Goal: Check status: Check status

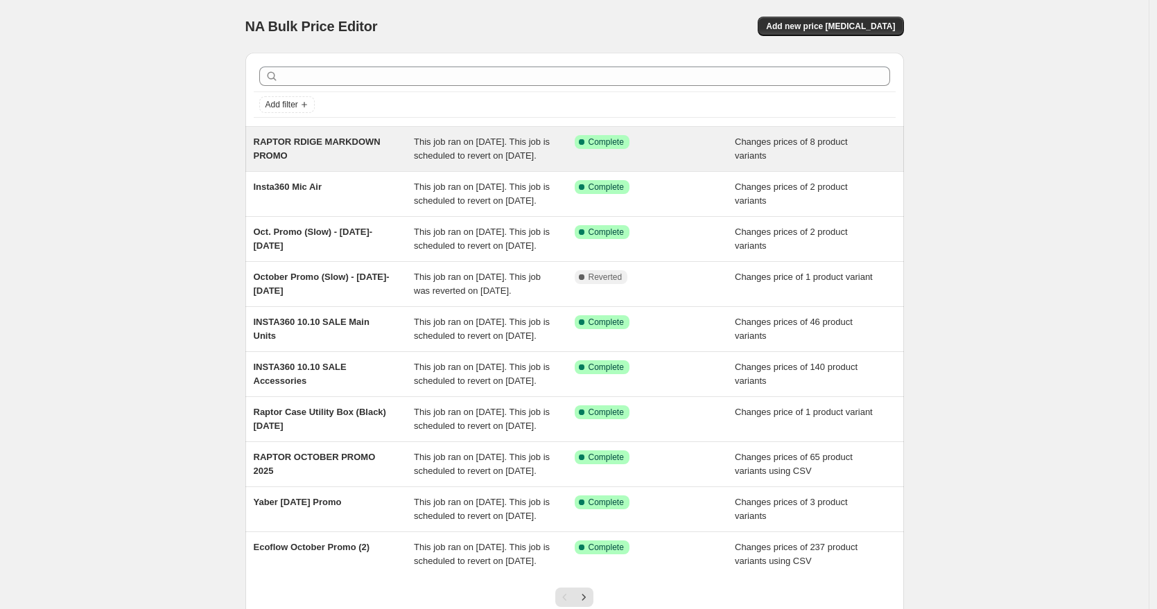
click at [399, 163] on div "RAPTOR RDIGE MARKDOWN PROMO" at bounding box center [334, 149] width 161 height 28
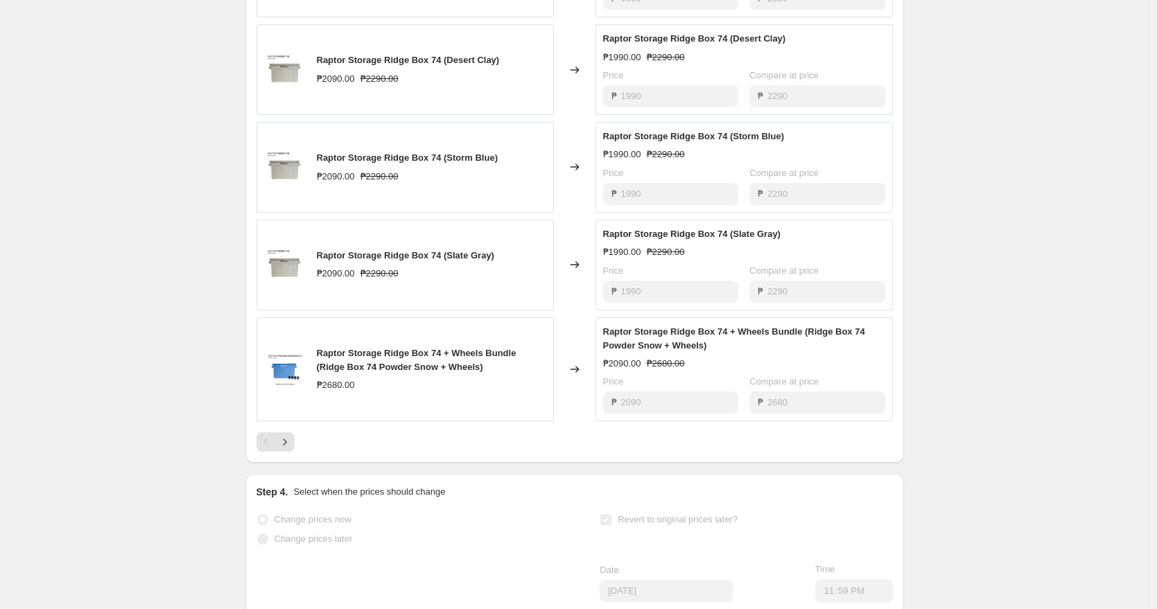
scroll to position [774, 0]
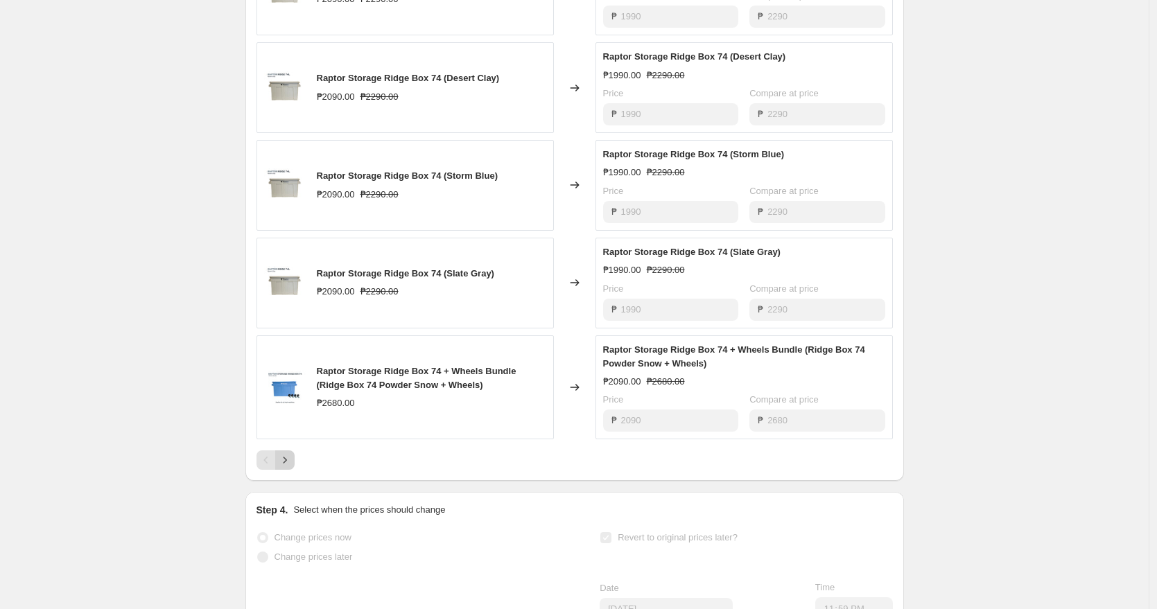
click at [292, 467] on icon "Next" at bounding box center [285, 460] width 14 height 14
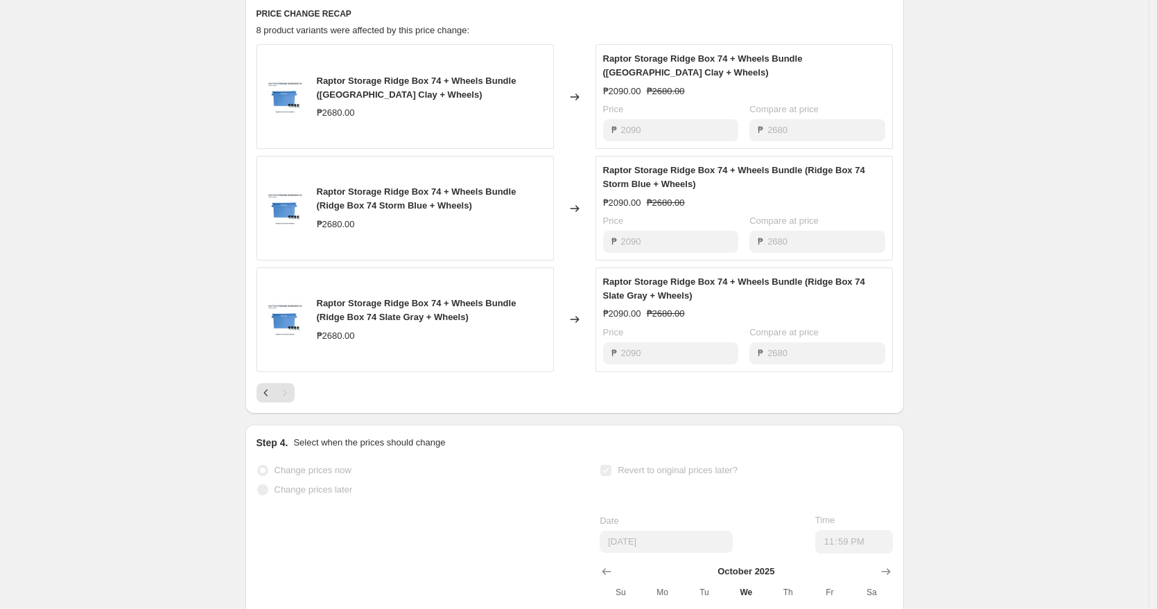
scroll to position [690, 0]
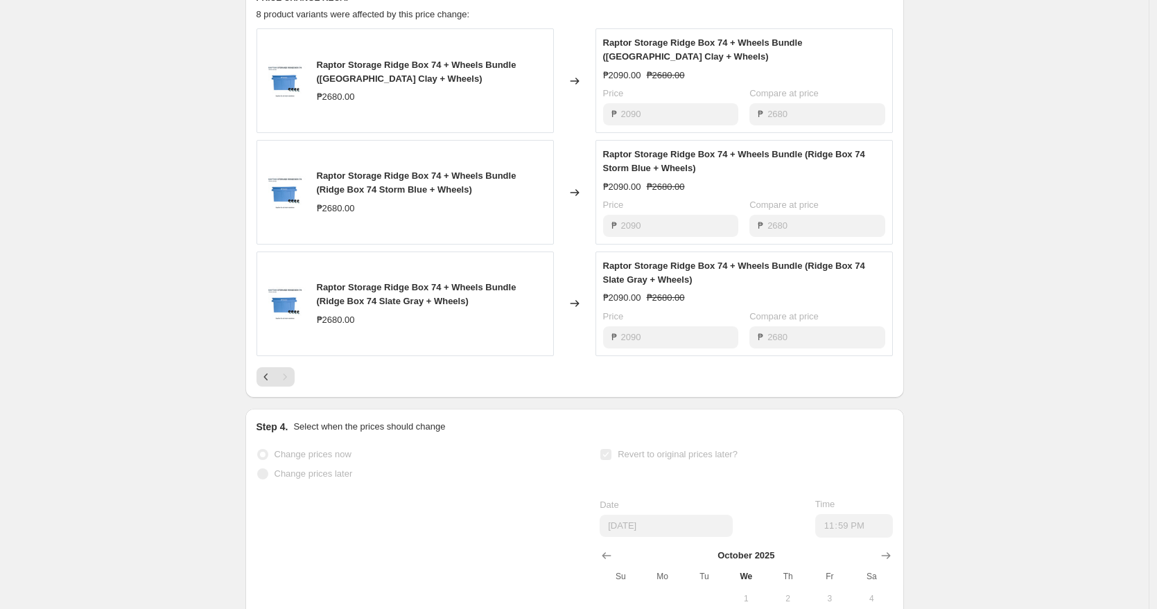
click at [264, 398] on div "PRICE CHANGE RECAP 8 product variants were affected by this price change: Rapto…" at bounding box center [574, 189] width 659 height 417
click at [267, 384] on icon "Previous" at bounding box center [266, 377] width 14 height 14
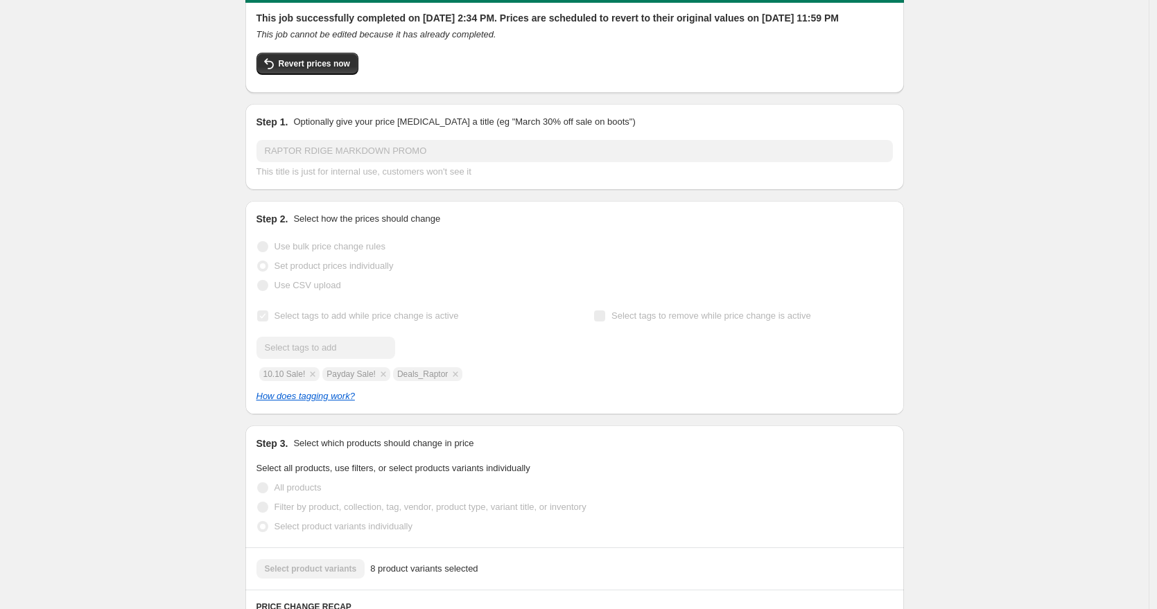
scroll to position [0, 0]
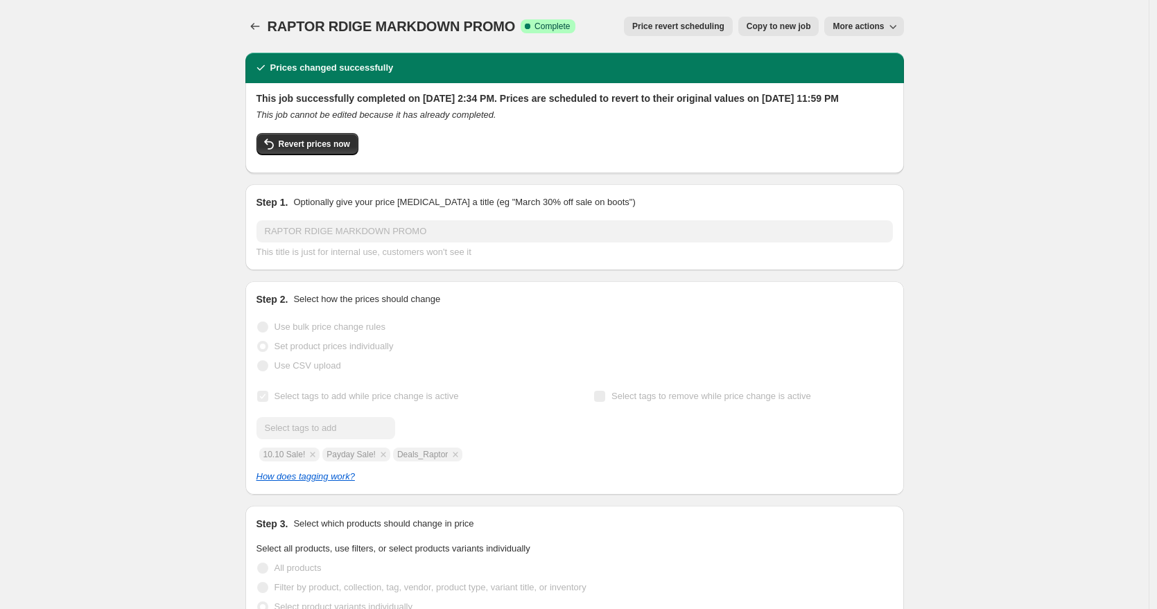
click at [268, 26] on div at bounding box center [256, 26] width 22 height 19
click at [256, 24] on icon "Price change jobs" at bounding box center [255, 26] width 14 height 14
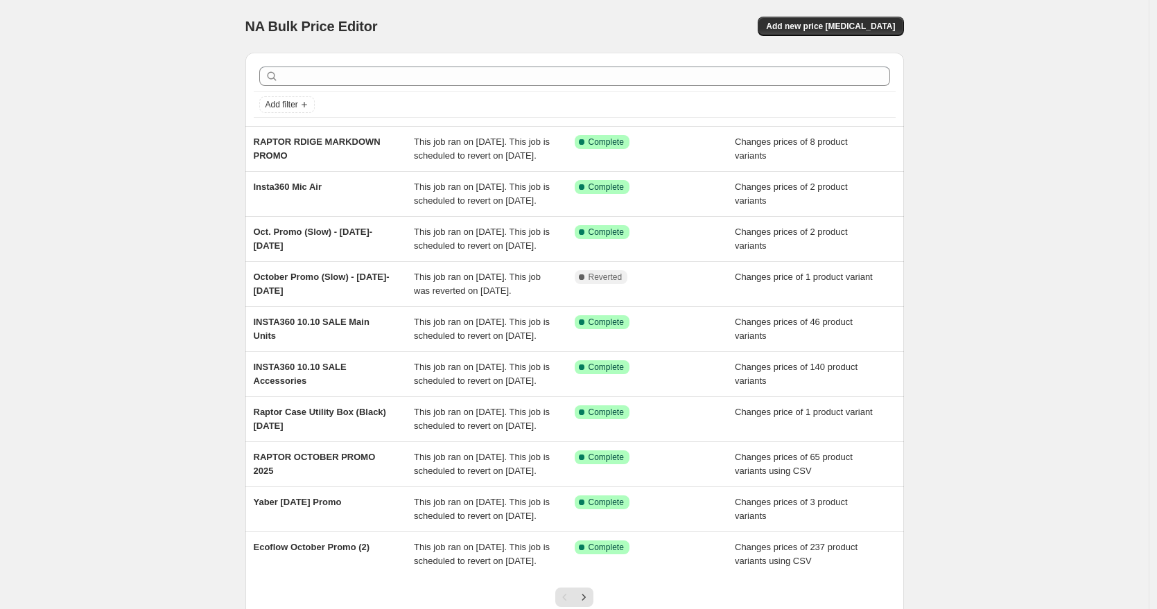
scroll to position [243, 0]
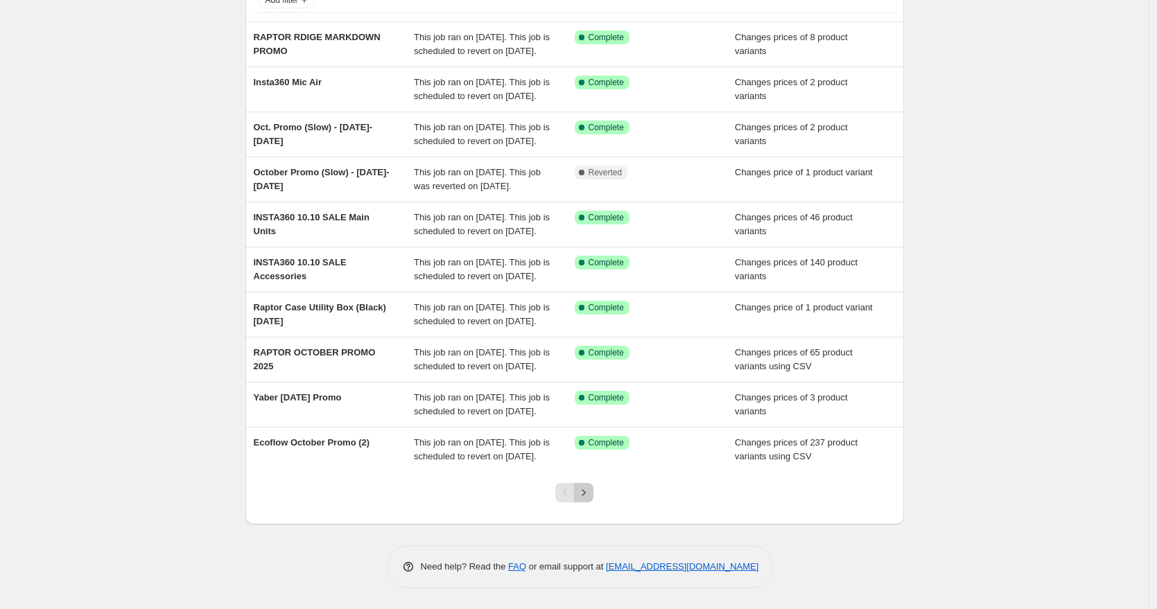
click at [591, 493] on icon "Next" at bounding box center [584, 493] width 14 height 14
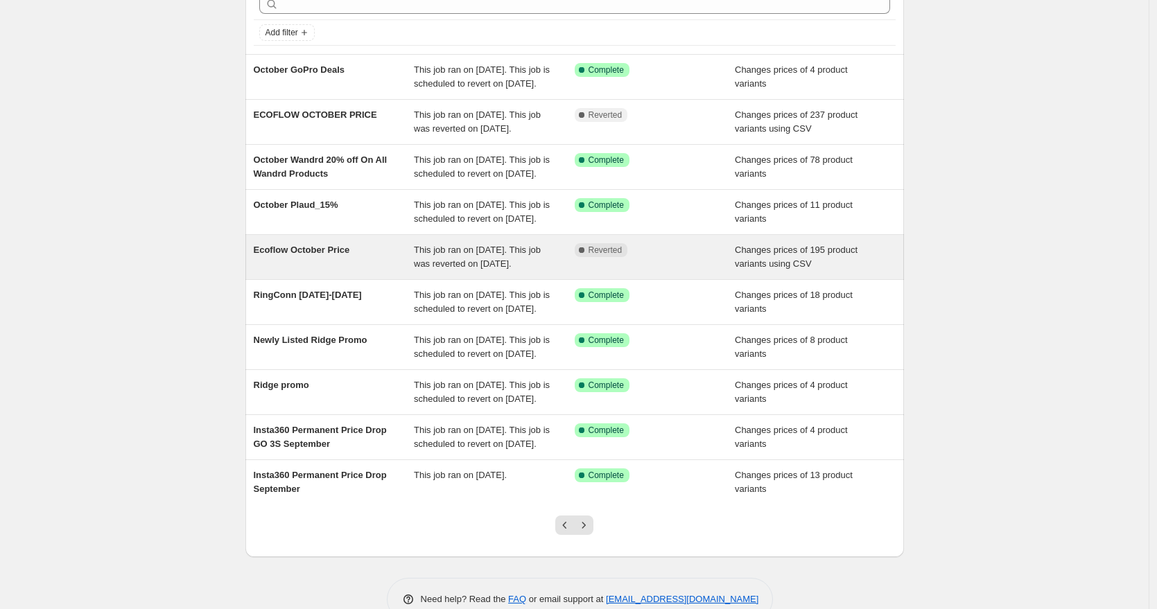
scroll to position [229, 0]
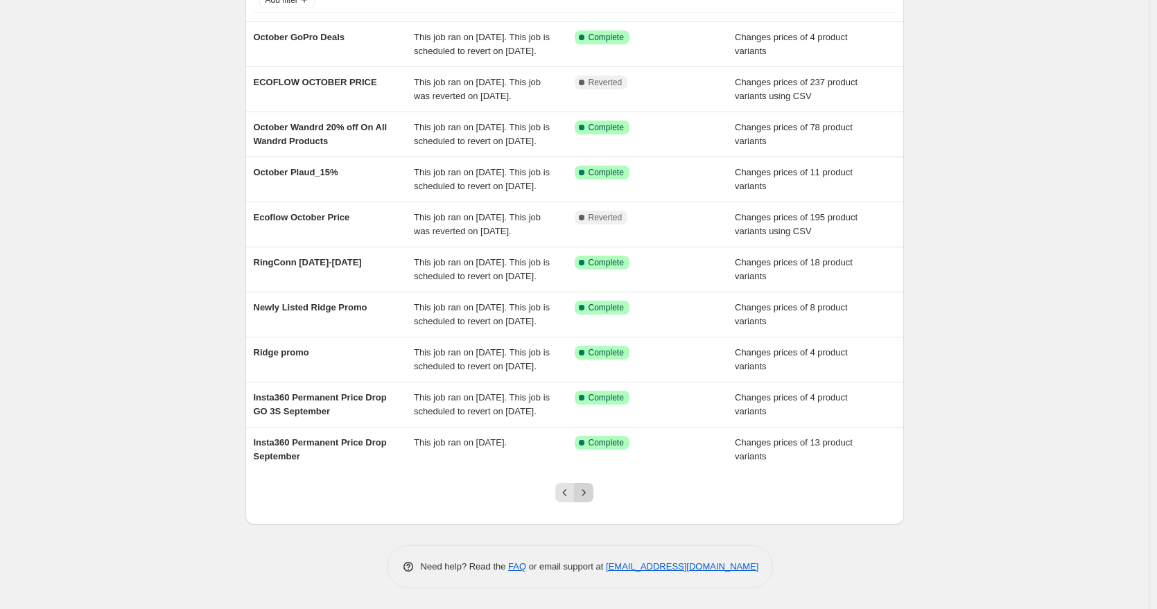
click at [594, 487] on button "Next" at bounding box center [583, 492] width 19 height 19
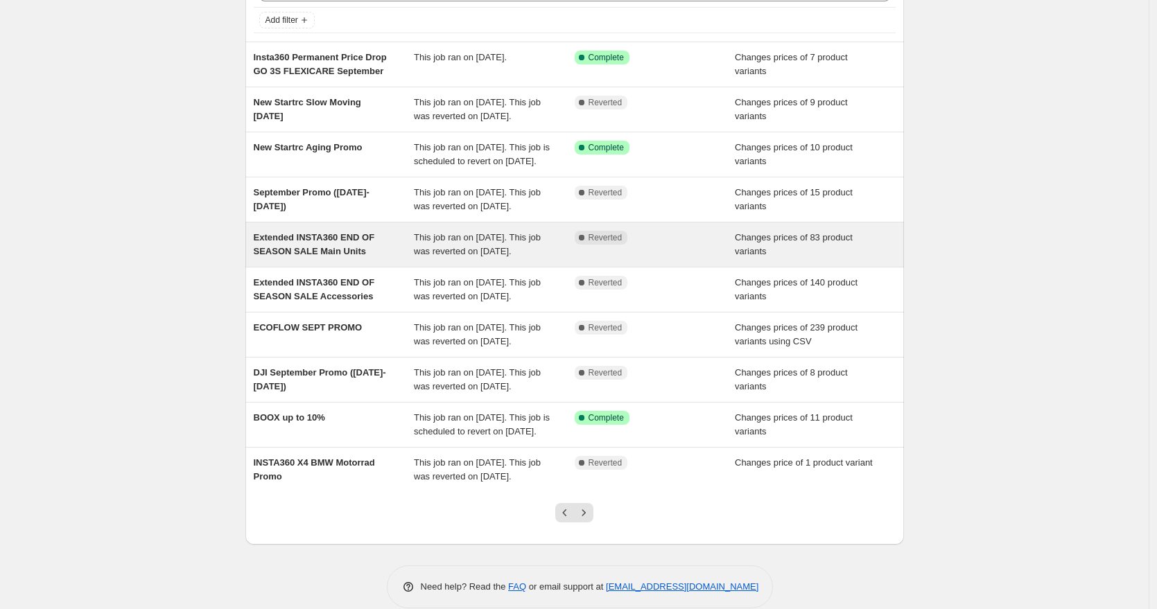
scroll to position [0, 0]
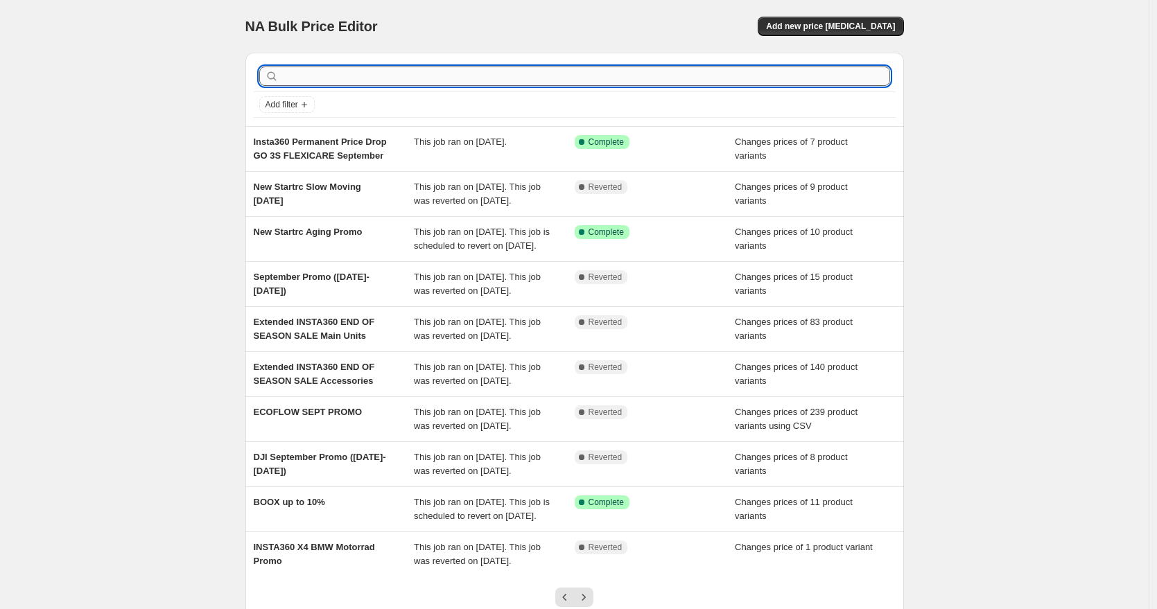
click at [426, 76] on input "text" at bounding box center [585, 76] width 609 height 19
type input "ridge"
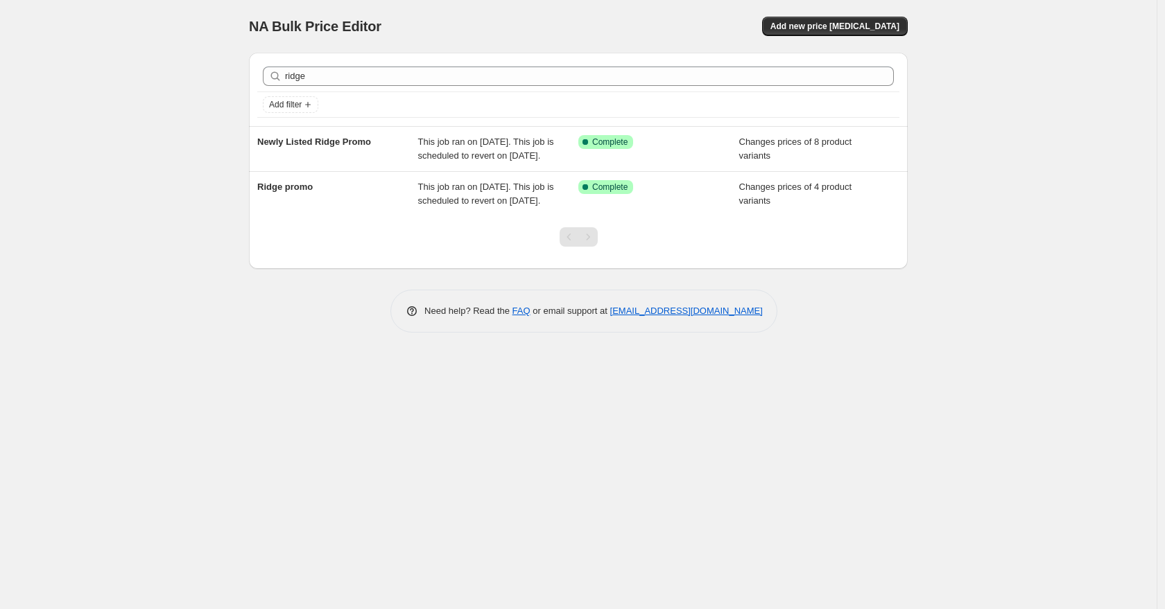
click at [1000, 318] on div "NA Bulk Price Editor. This page is ready NA Bulk Price Editor Add new price [ME…" at bounding box center [578, 304] width 1157 height 609
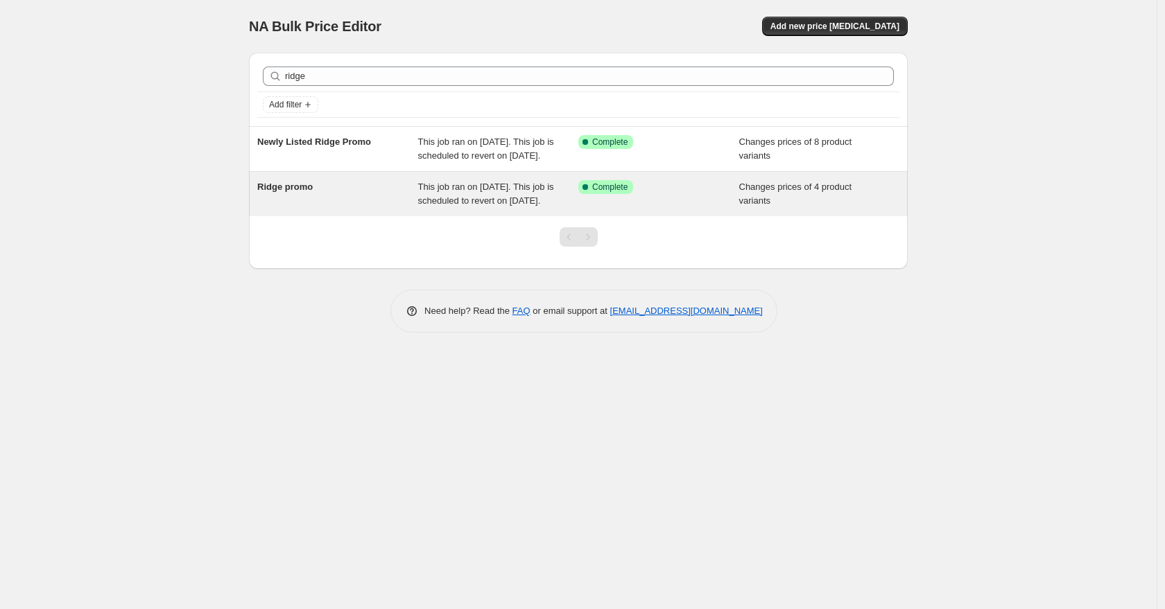
click at [674, 208] on div "Success Complete Complete" at bounding box center [658, 194] width 161 height 28
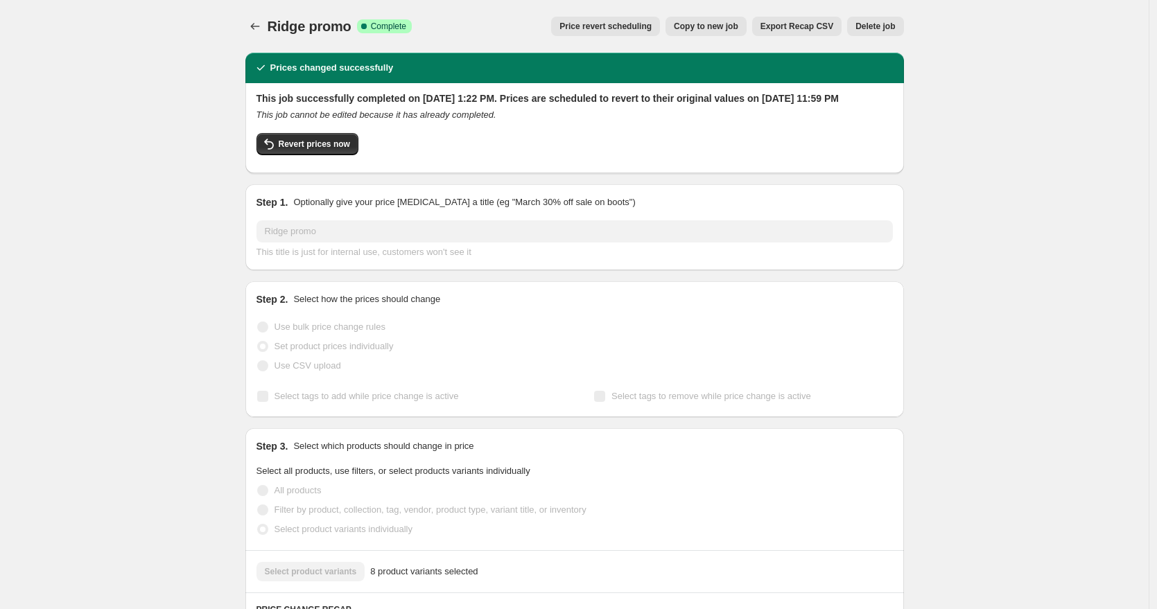
click at [257, 24] on icon "Price change jobs" at bounding box center [255, 26] width 14 height 14
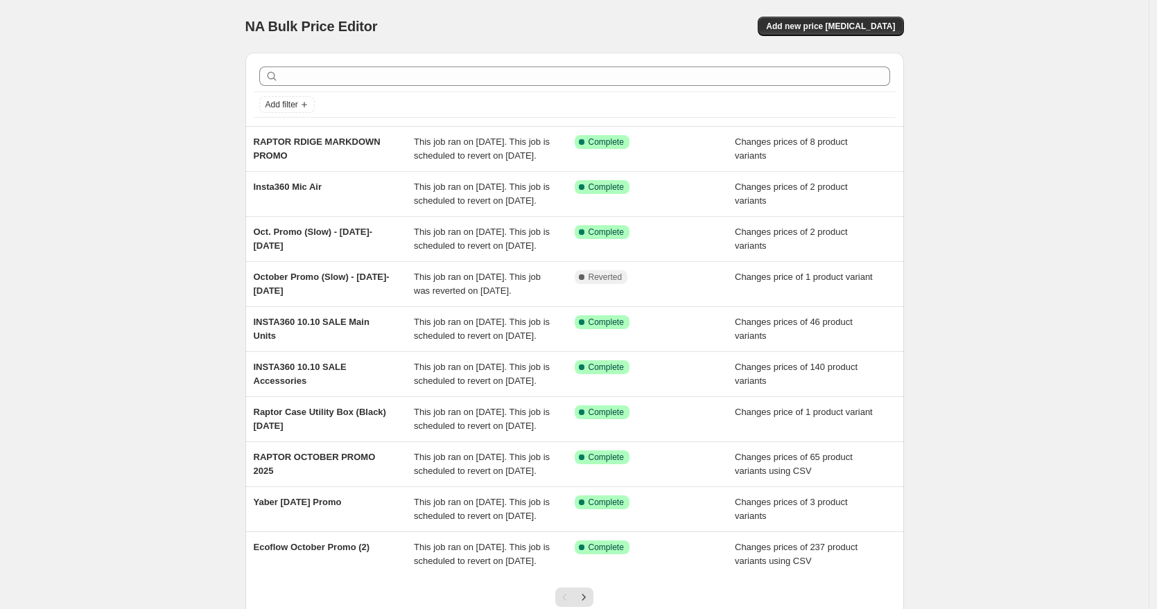
click at [155, 144] on div "NA Bulk Price Editor. This page is ready NA Bulk Price Editor Add new price [ME…" at bounding box center [574, 357] width 1149 height 714
